Goal: Information Seeking & Learning: Find specific fact

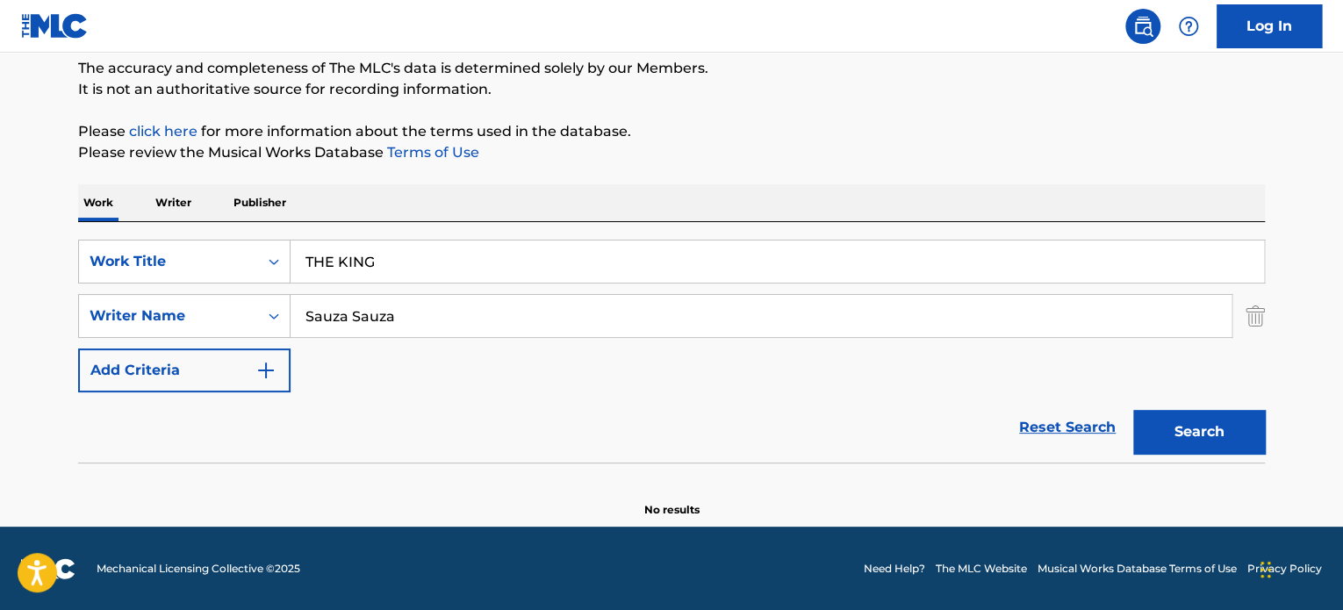
type input "THE KING"
drag, startPoint x: 404, startPoint y: 312, endPoint x: 81, endPoint y: 280, distance: 324.5
click at [89, 281] on div "SearchWithCriteriae62119f4-e1ba-419c-9936-d505d708a0a5 Work Title THE KING Sear…" at bounding box center [671, 316] width 1186 height 153
paste input "[PERSON_NAME]"
type input "[PERSON_NAME]"
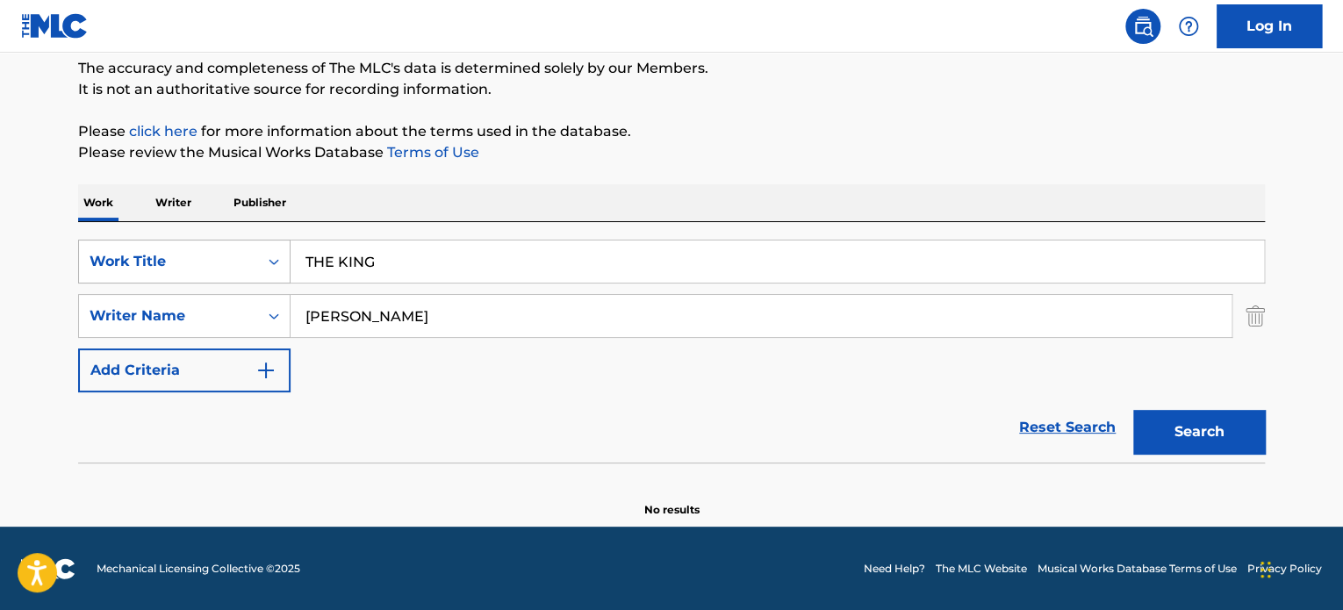
click at [1133, 410] on button "Search" at bounding box center [1199, 432] width 132 height 44
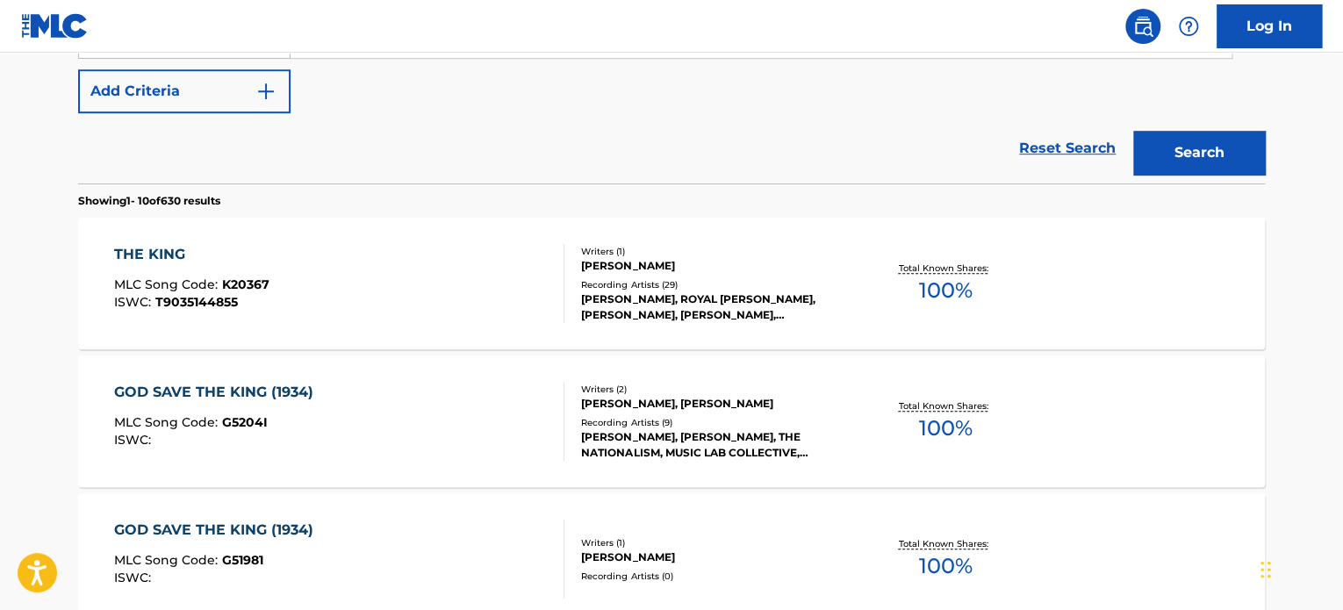
scroll to position [444, 0]
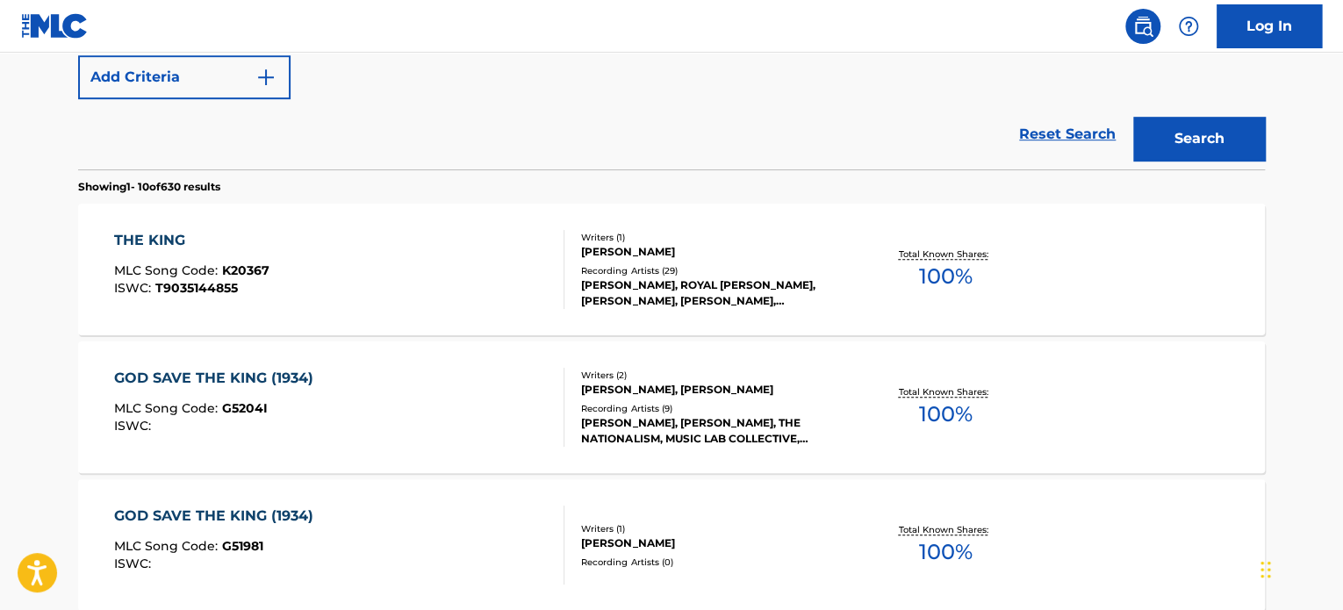
click at [655, 305] on div "[PERSON_NAME], ROYAL [PERSON_NAME], [PERSON_NAME], [PERSON_NAME], [PERSON_NAME]…" at bounding box center [713, 293] width 265 height 32
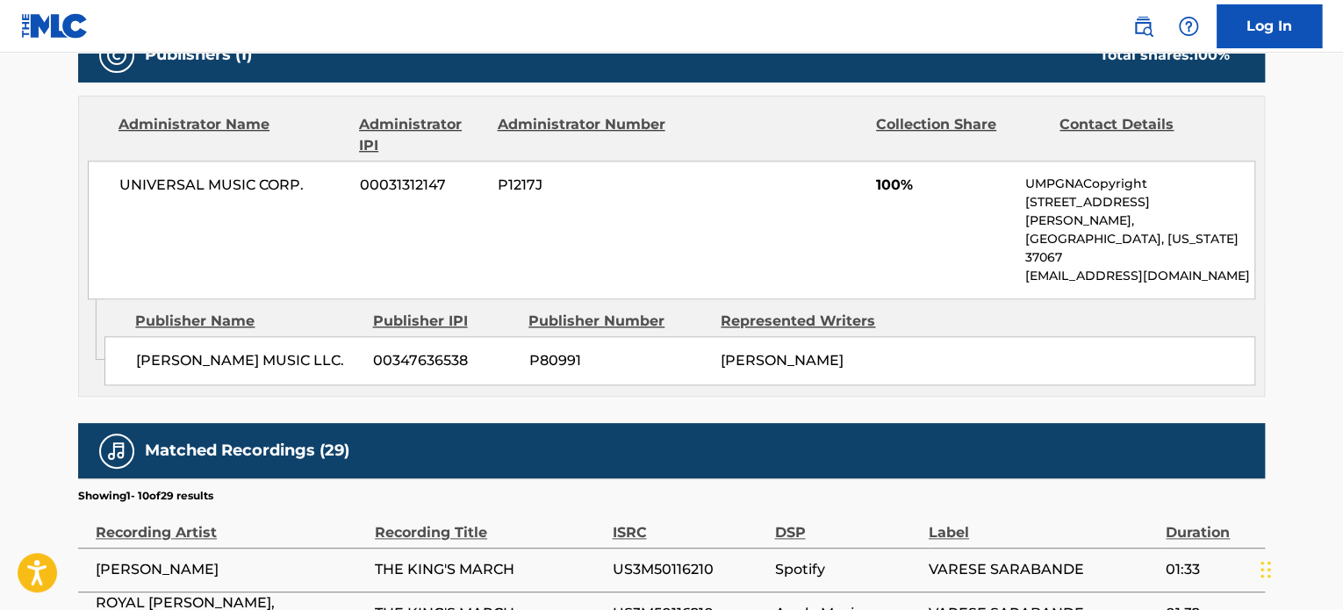
scroll to position [1085, 0]
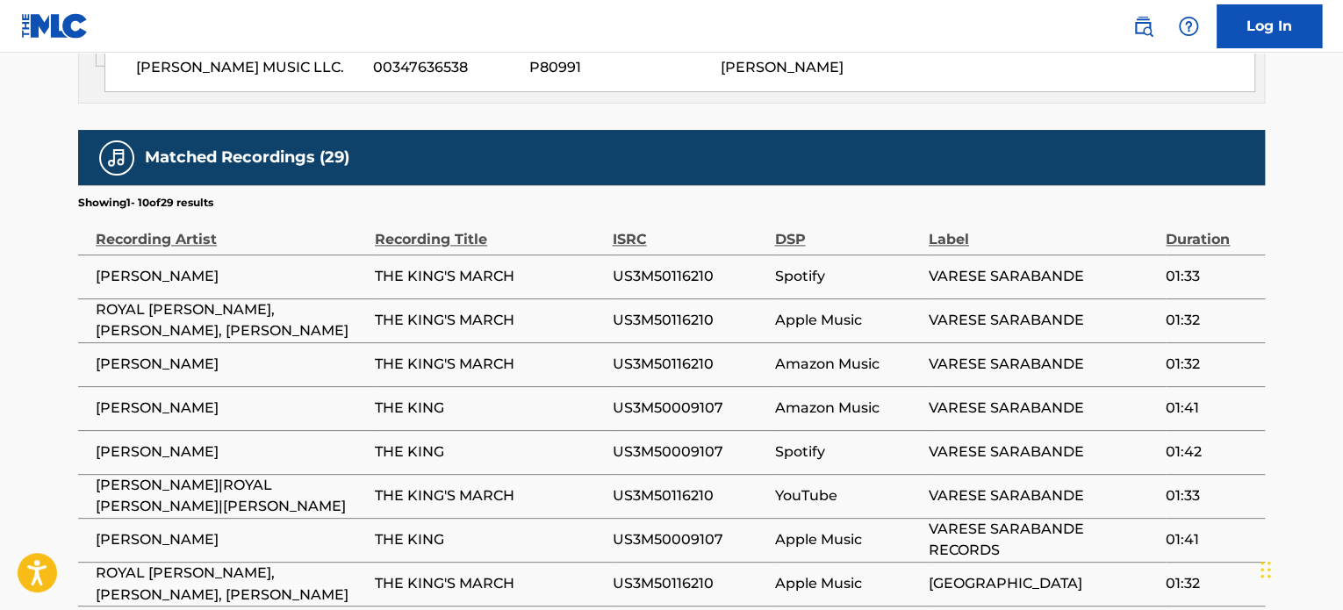
click at [553, 453] on td "THE KING" at bounding box center [493, 452] width 237 height 44
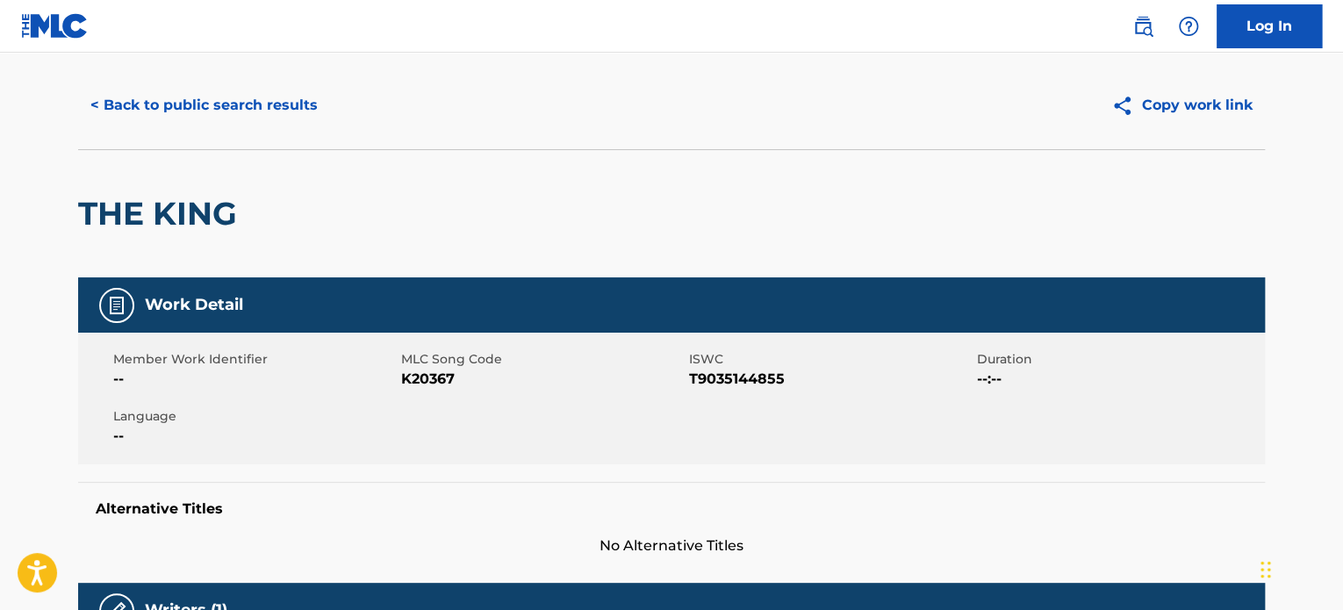
scroll to position [0, 0]
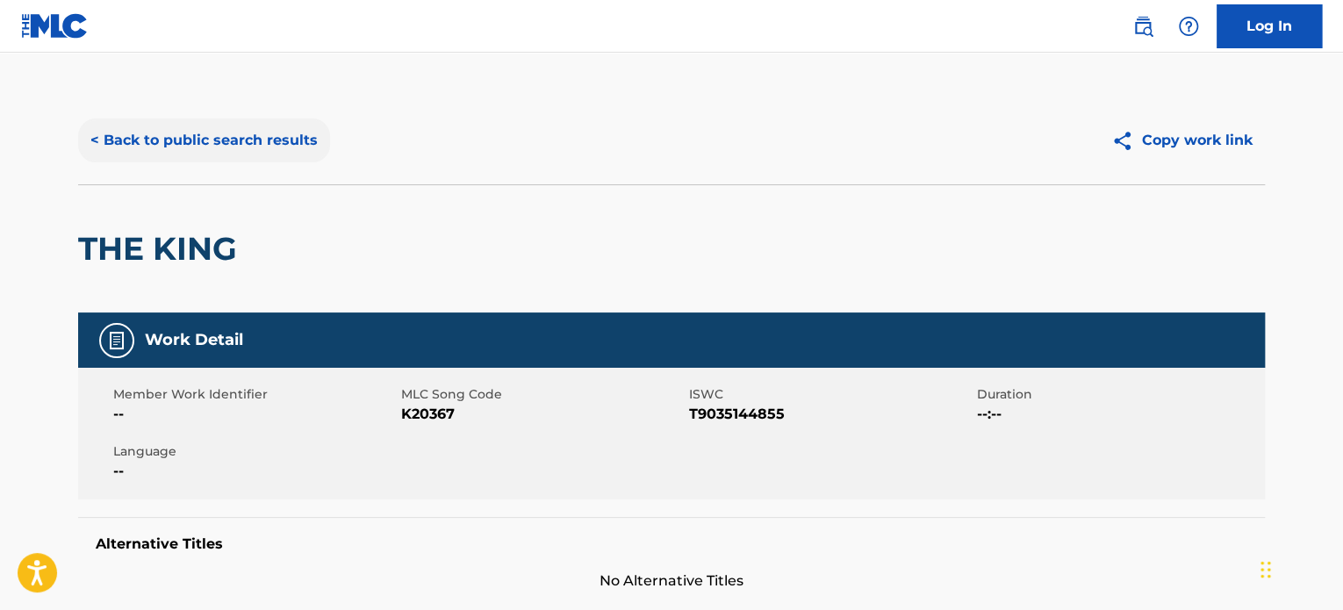
click at [249, 144] on button "< Back to public search results" at bounding box center [204, 140] width 252 height 44
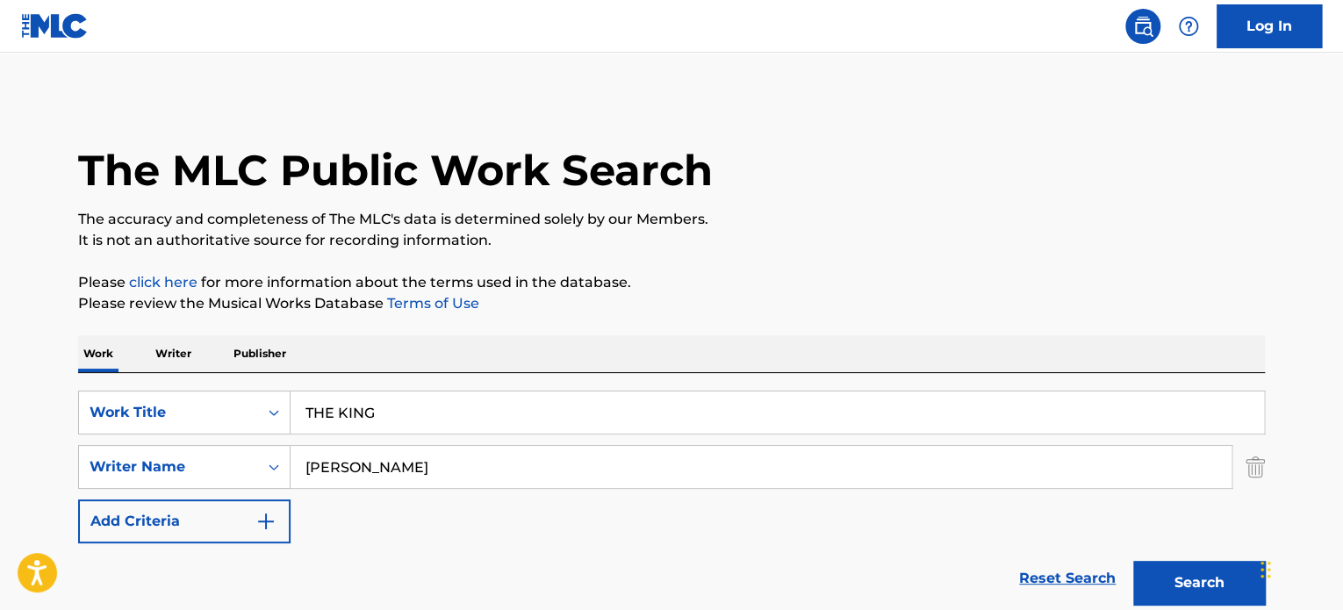
drag, startPoint x: 240, startPoint y: 375, endPoint x: 90, endPoint y: 348, distance: 152.4
paste input "KING [PERSON_NAME]"
type input "KING [PERSON_NAME]"
click at [1133, 561] on button "Search" at bounding box center [1199, 583] width 132 height 44
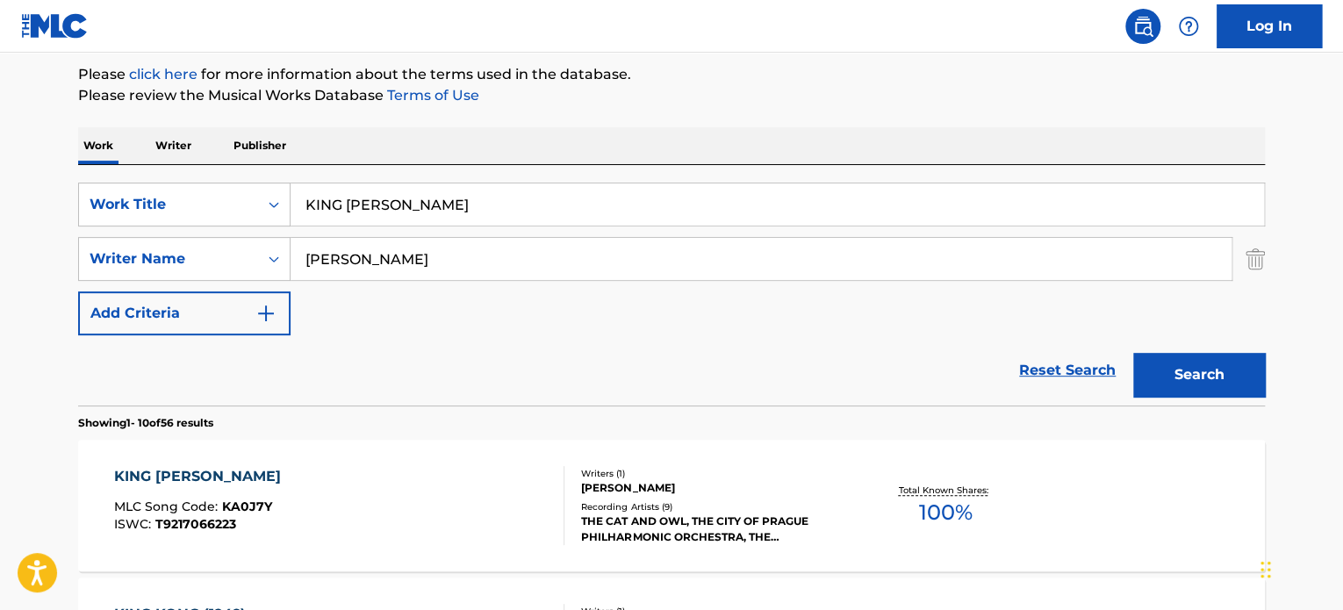
scroll to position [355, 0]
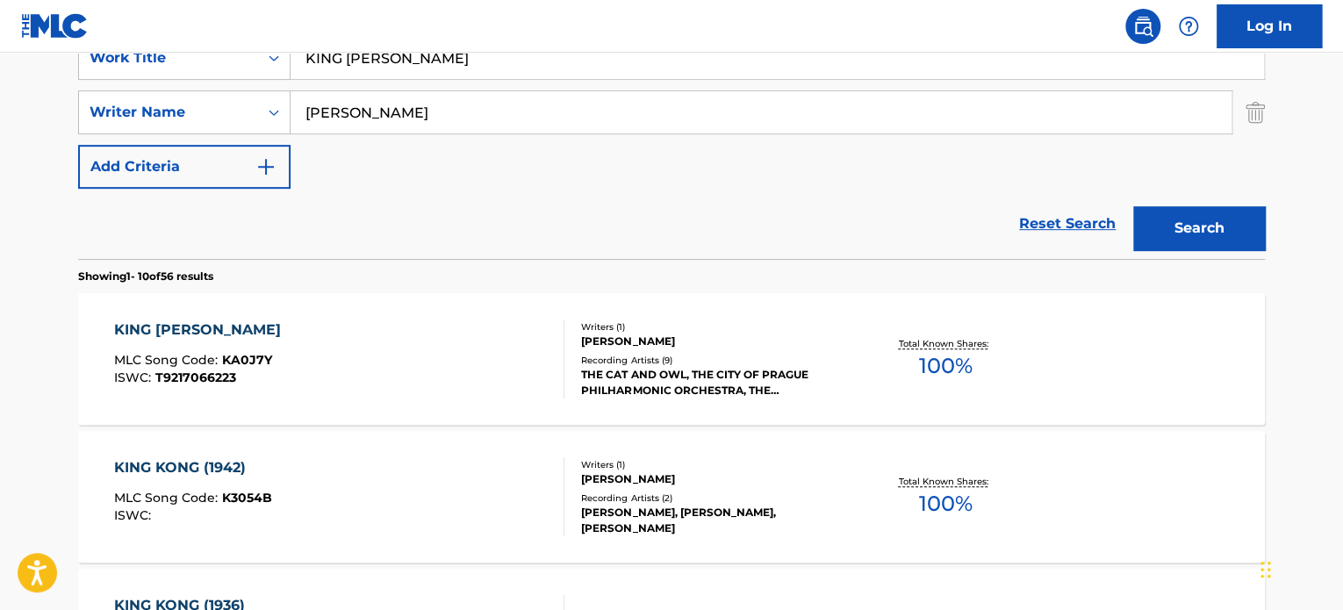
click at [607, 339] on div "[PERSON_NAME]" at bounding box center [713, 341] width 265 height 16
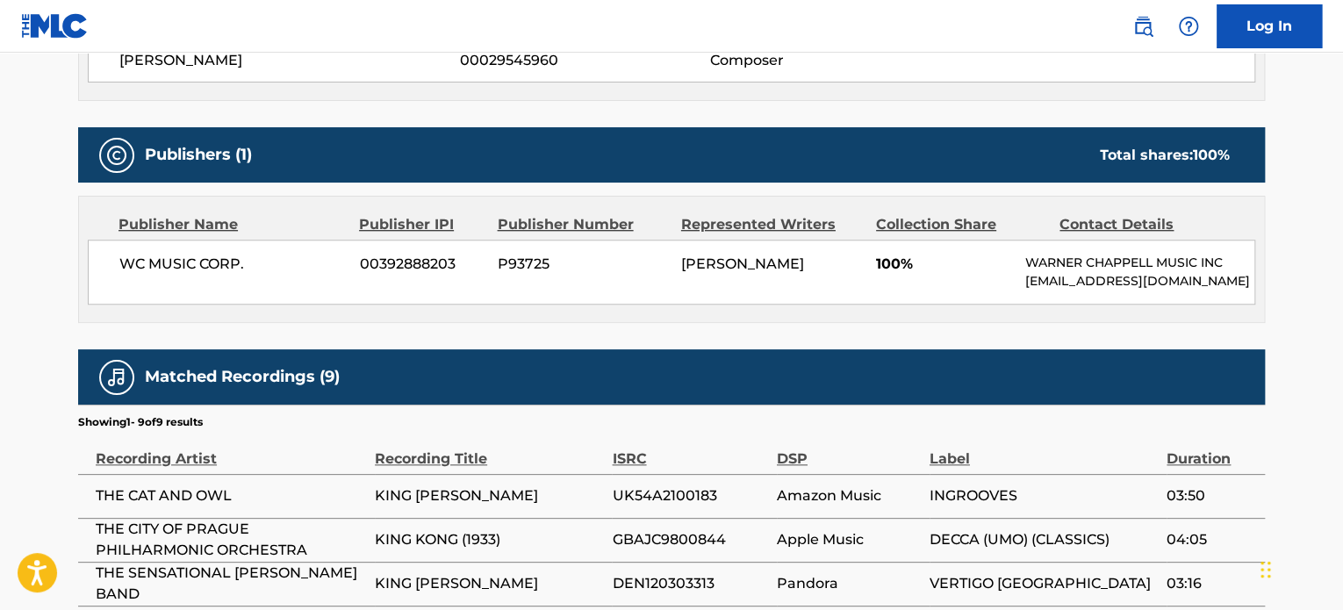
scroll to position [1059, 0]
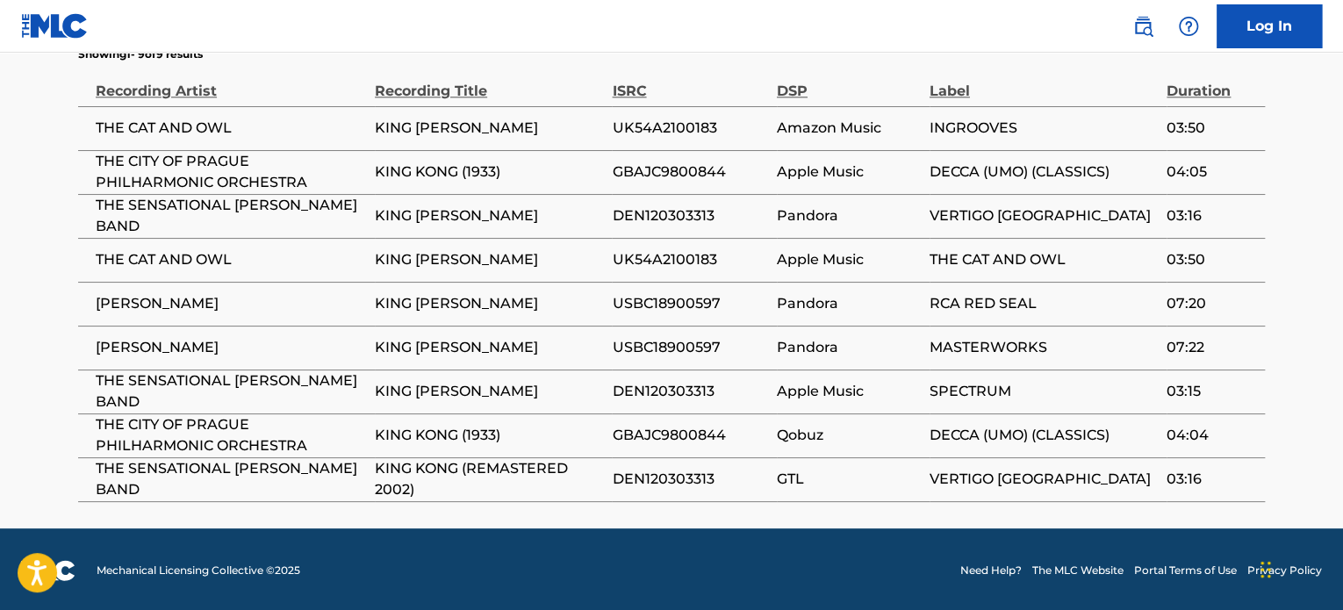
click at [384, 375] on td "KING [PERSON_NAME]" at bounding box center [493, 391] width 237 height 44
click at [798, 285] on td "Pandora" at bounding box center [853, 304] width 153 height 44
click at [912, 308] on span "Pandora" at bounding box center [849, 303] width 144 height 21
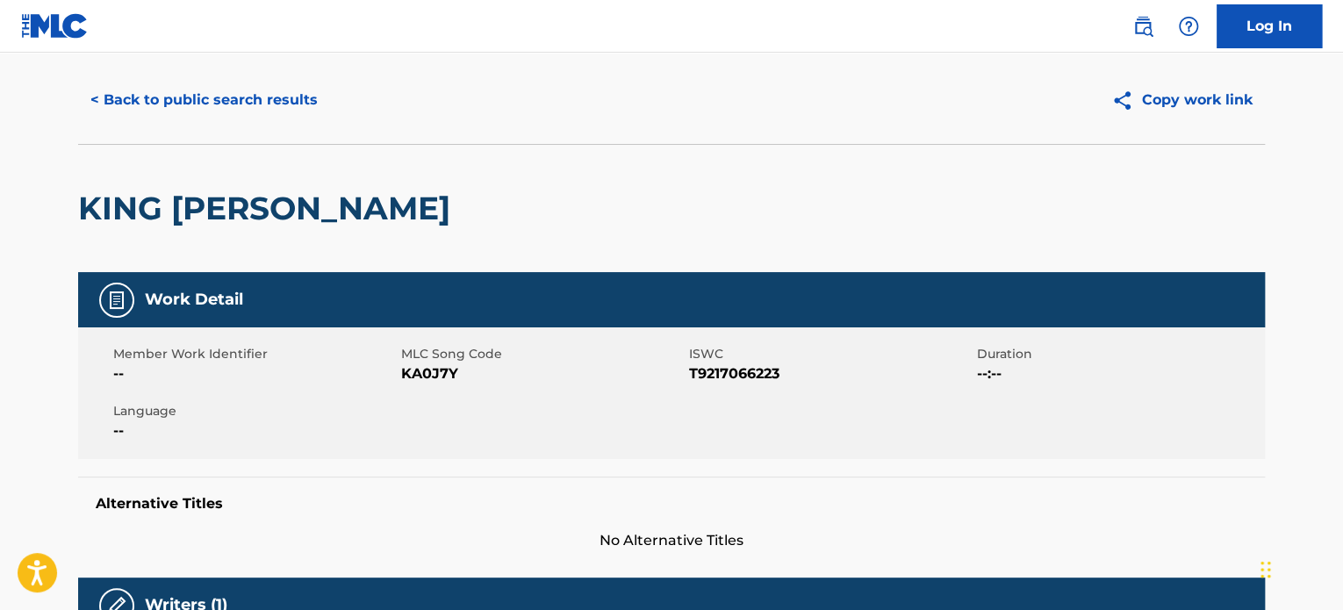
scroll to position [0, 0]
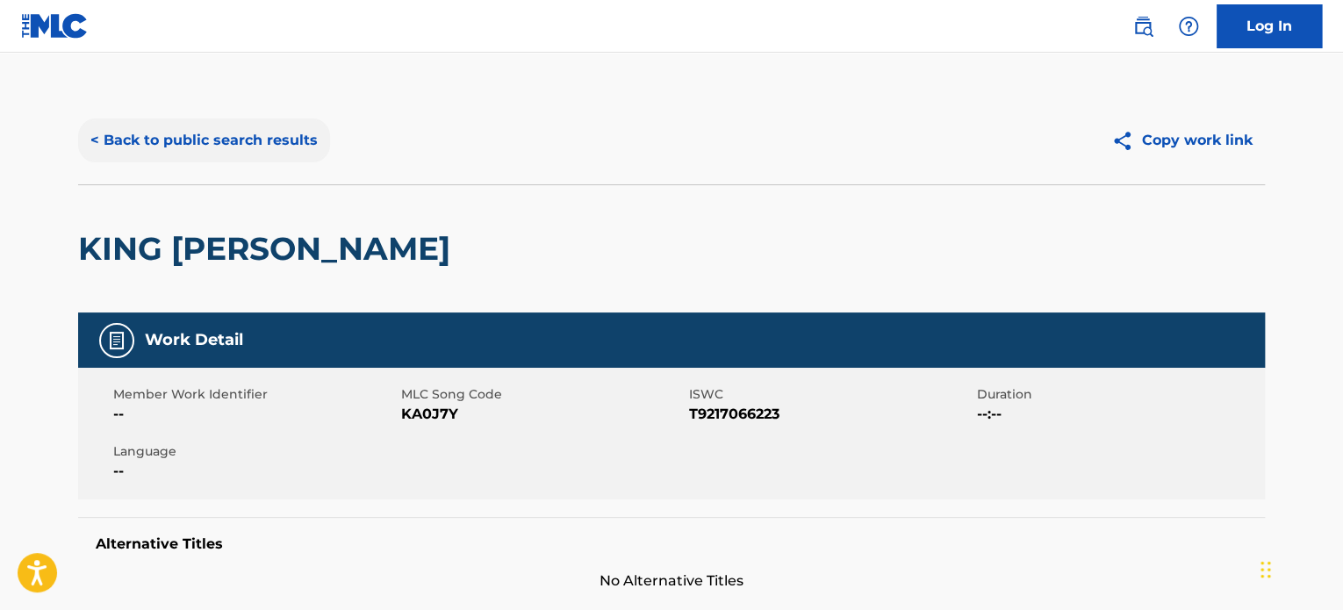
click at [235, 141] on button "< Back to public search results" at bounding box center [204, 140] width 252 height 44
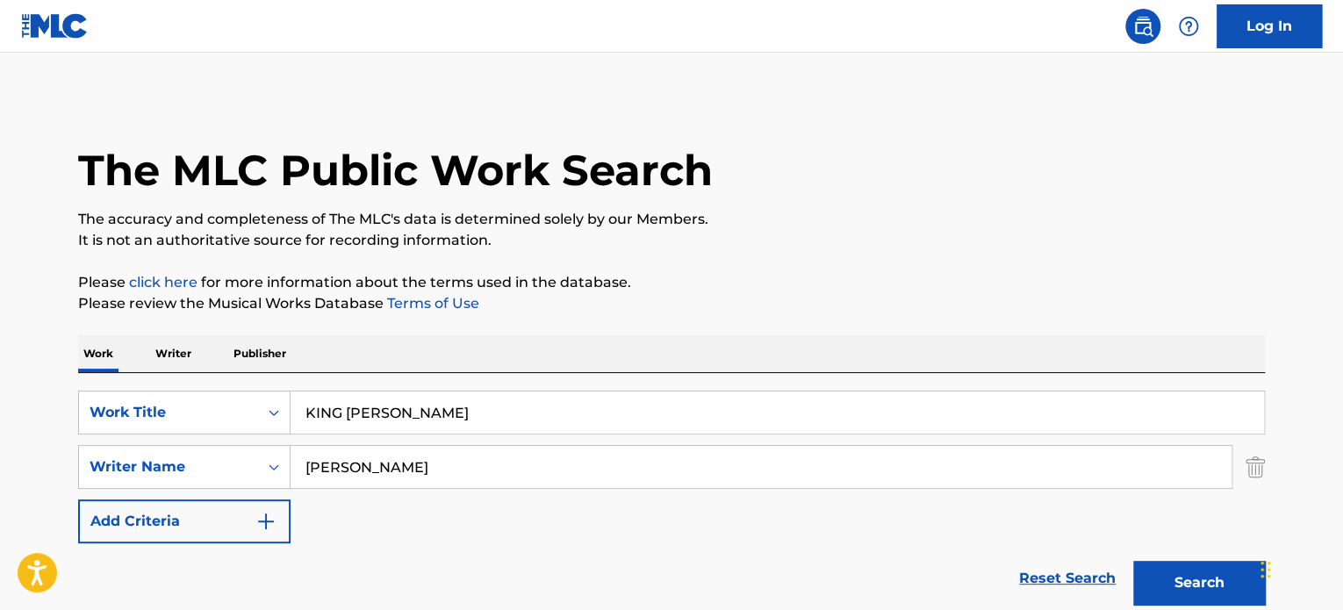
click at [441, 412] on input "KING [PERSON_NAME]" at bounding box center [776, 412] width 973 height 42
click at [440, 411] on input "KING [PERSON_NAME]" at bounding box center [776, 412] width 973 height 42
click at [439, 410] on input "KING [PERSON_NAME]" at bounding box center [776, 412] width 973 height 42
paste input "LET ME CALL YOU SWEETHEART"
click at [422, 391] on input "KING [PERSON_NAME] ME CALL YOU SWEETHEART" at bounding box center [776, 412] width 973 height 42
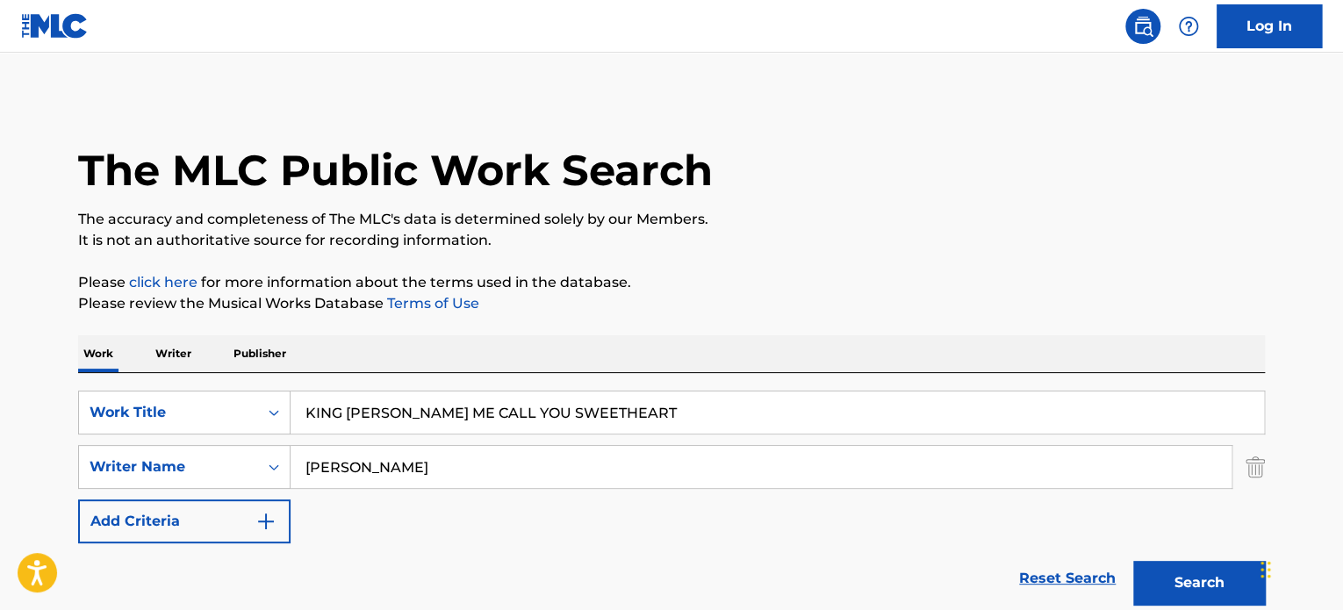
click at [430, 426] on input "KING [PERSON_NAME] ME CALL YOU SWEETHEART" at bounding box center [776, 412] width 973 height 42
paste input "Search Form"
type input "LET ME CALL YOU SWEETHEART"
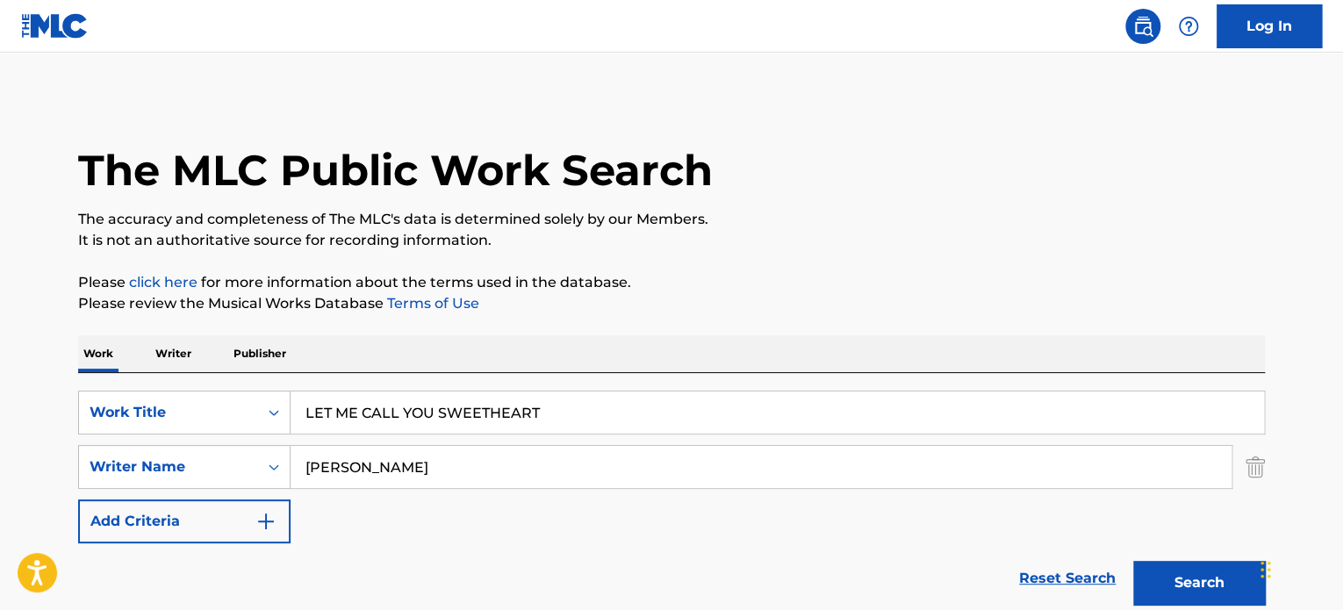
drag, startPoint x: 433, startPoint y: 461, endPoint x: 0, endPoint y: 454, distance: 432.7
click at [120, 484] on div "SearchWithCriteria83de2c4f-91ae-43ba-b5c4-686c8a4f2c21 Writer Name [PERSON_NAME]" at bounding box center [671, 467] width 1186 height 44
paste input "[PERSON_NAME]"
type input "[PERSON_NAME]"
click at [1133, 561] on button "Search" at bounding box center [1199, 583] width 132 height 44
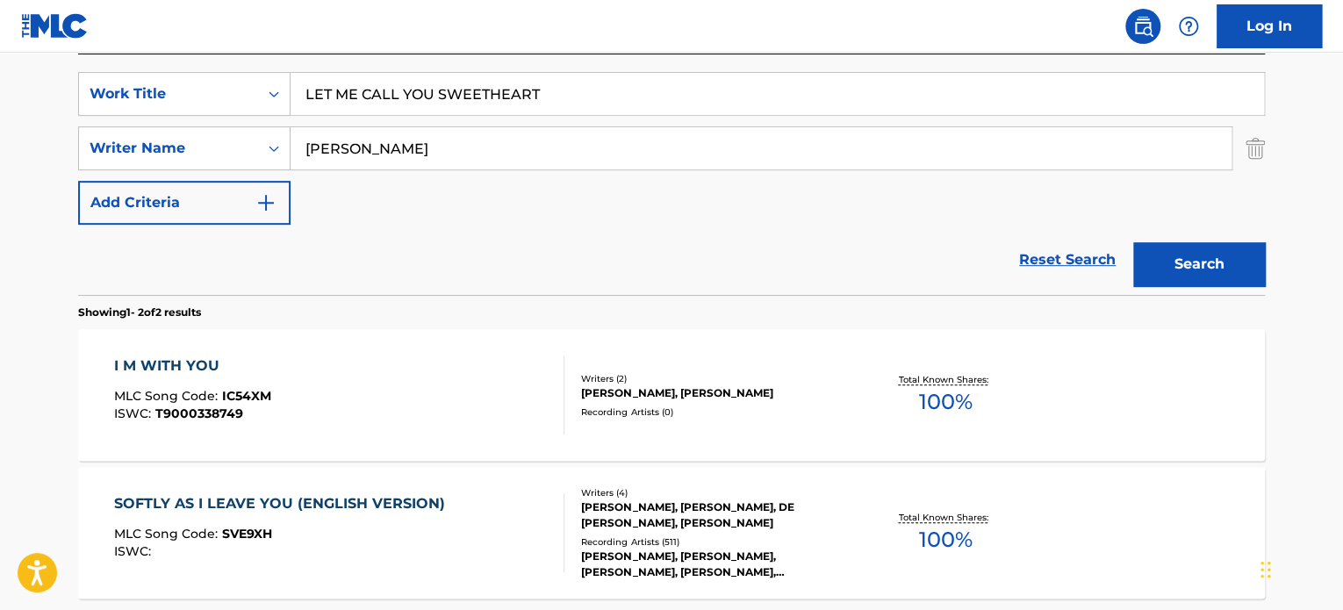
scroll to position [292, 0]
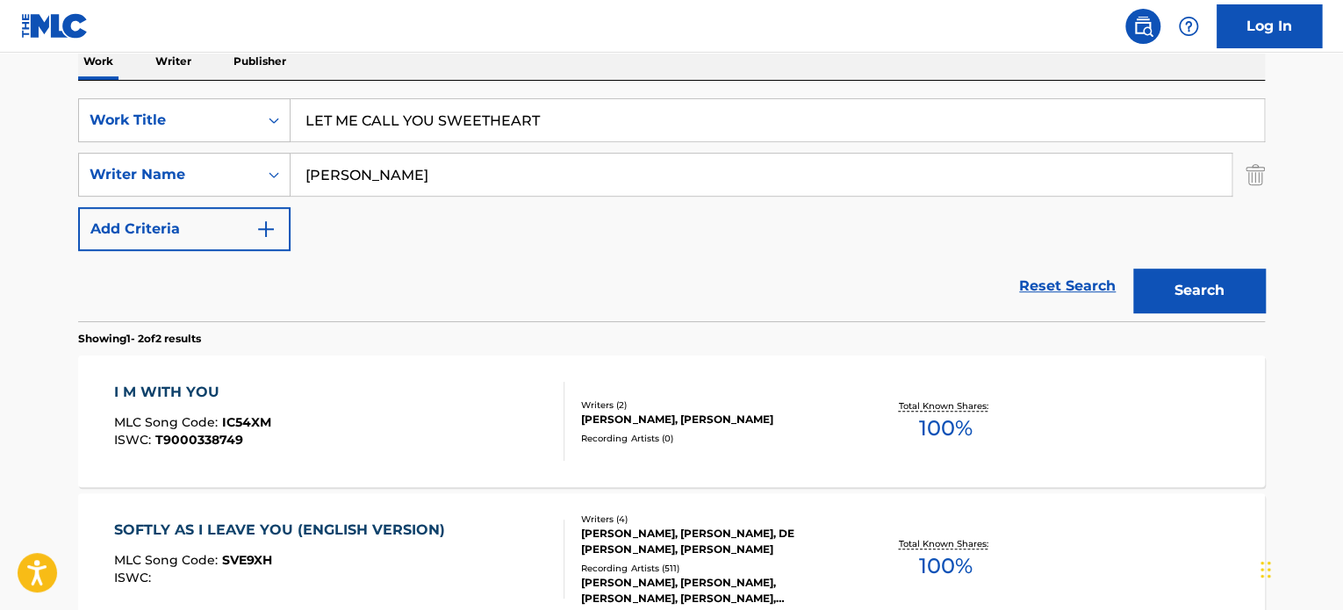
click at [456, 284] on div "Reset Search Search" at bounding box center [671, 286] width 1186 height 70
click at [610, 238] on div "SearchWithCriteriae62119f4-e1ba-419c-9936-d505d708a0a5 Work Title LET ME CALL Y…" at bounding box center [671, 174] width 1186 height 153
